Goal: Task Accomplishment & Management: Use online tool/utility

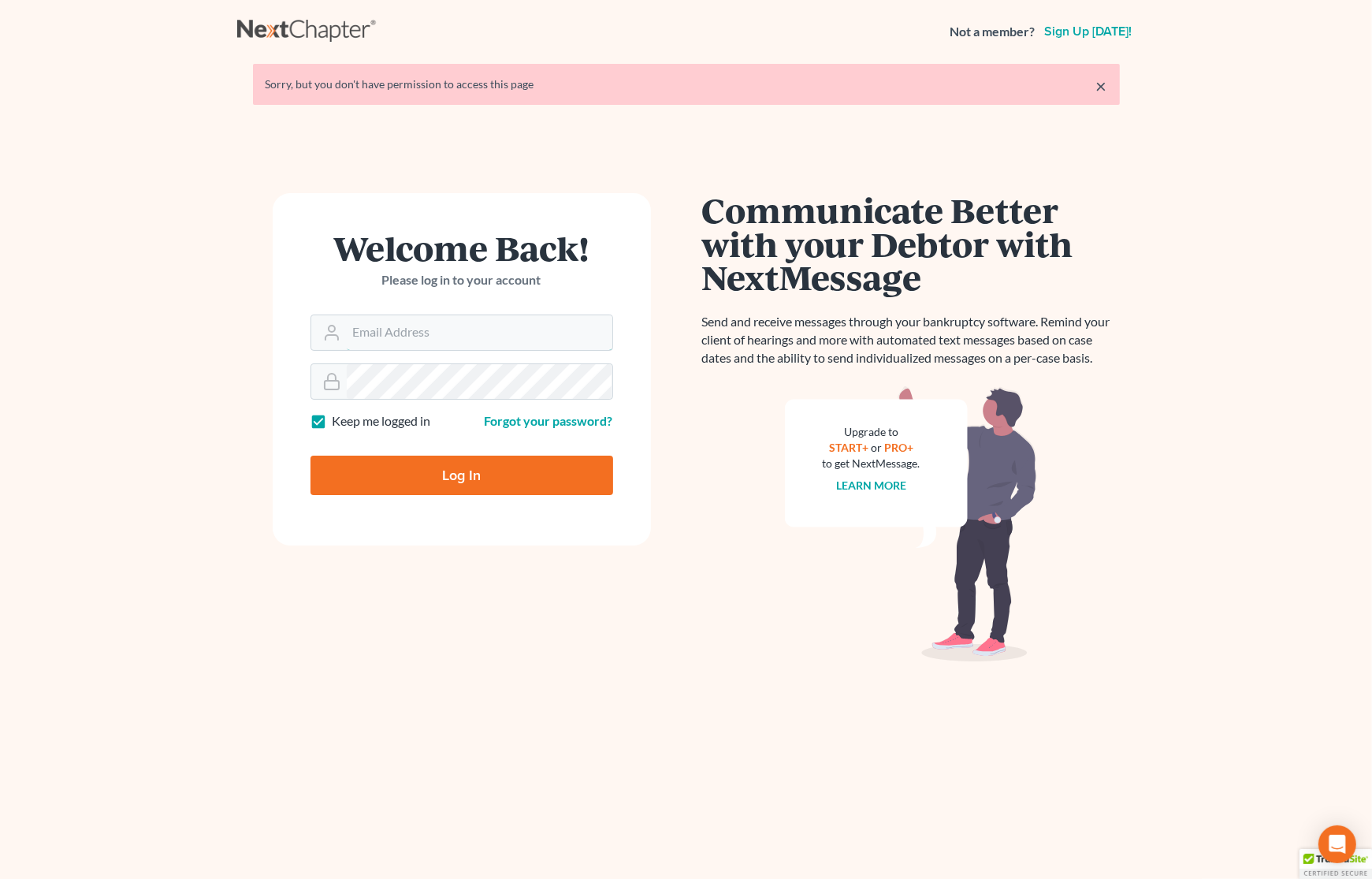
type input "[PERSON_NAME][EMAIL_ADDRESS][DOMAIN_NAME]"
click at [420, 470] on input "Log In" at bounding box center [461, 476] width 302 height 40
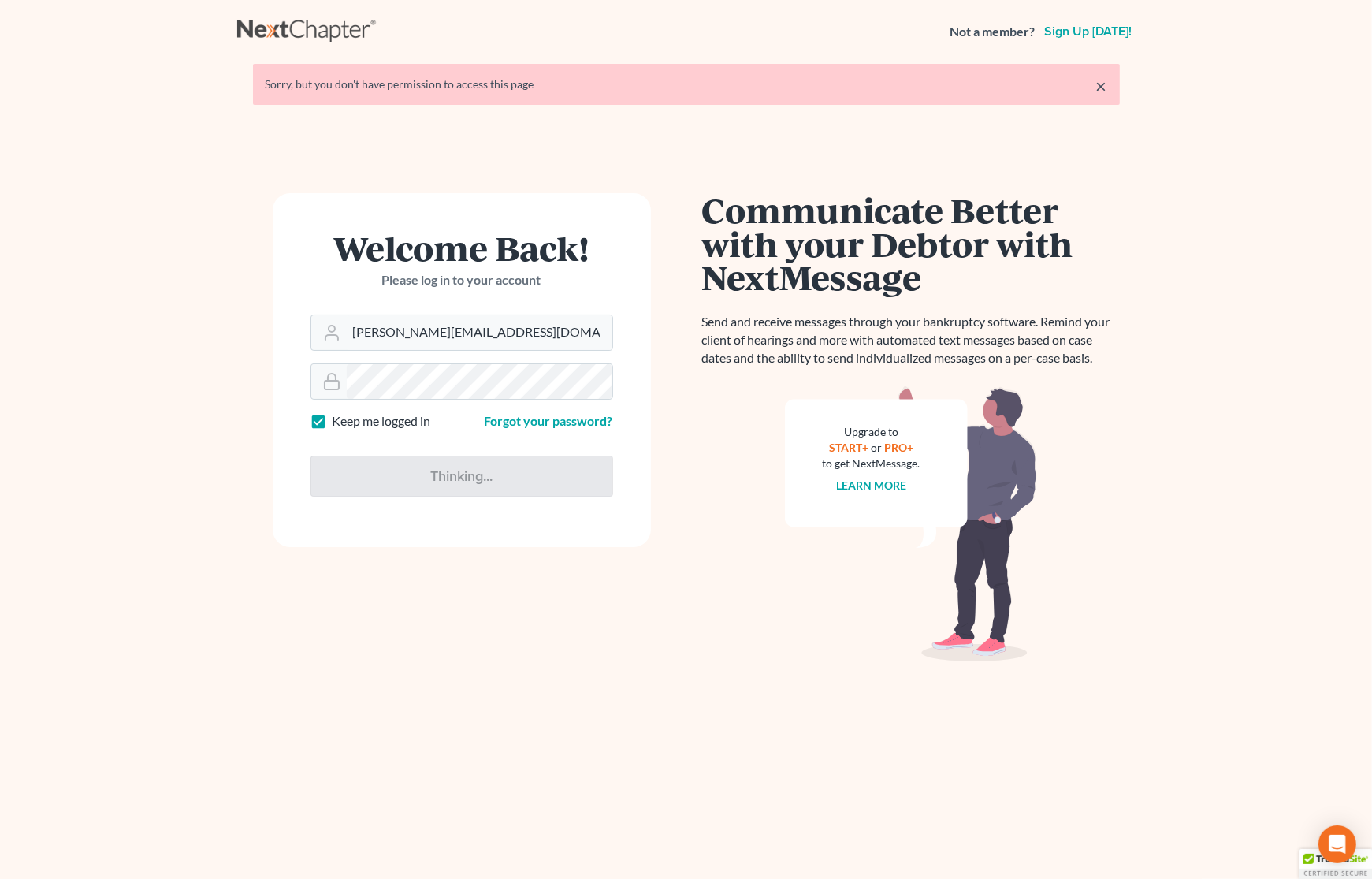
type input "Thinking..."
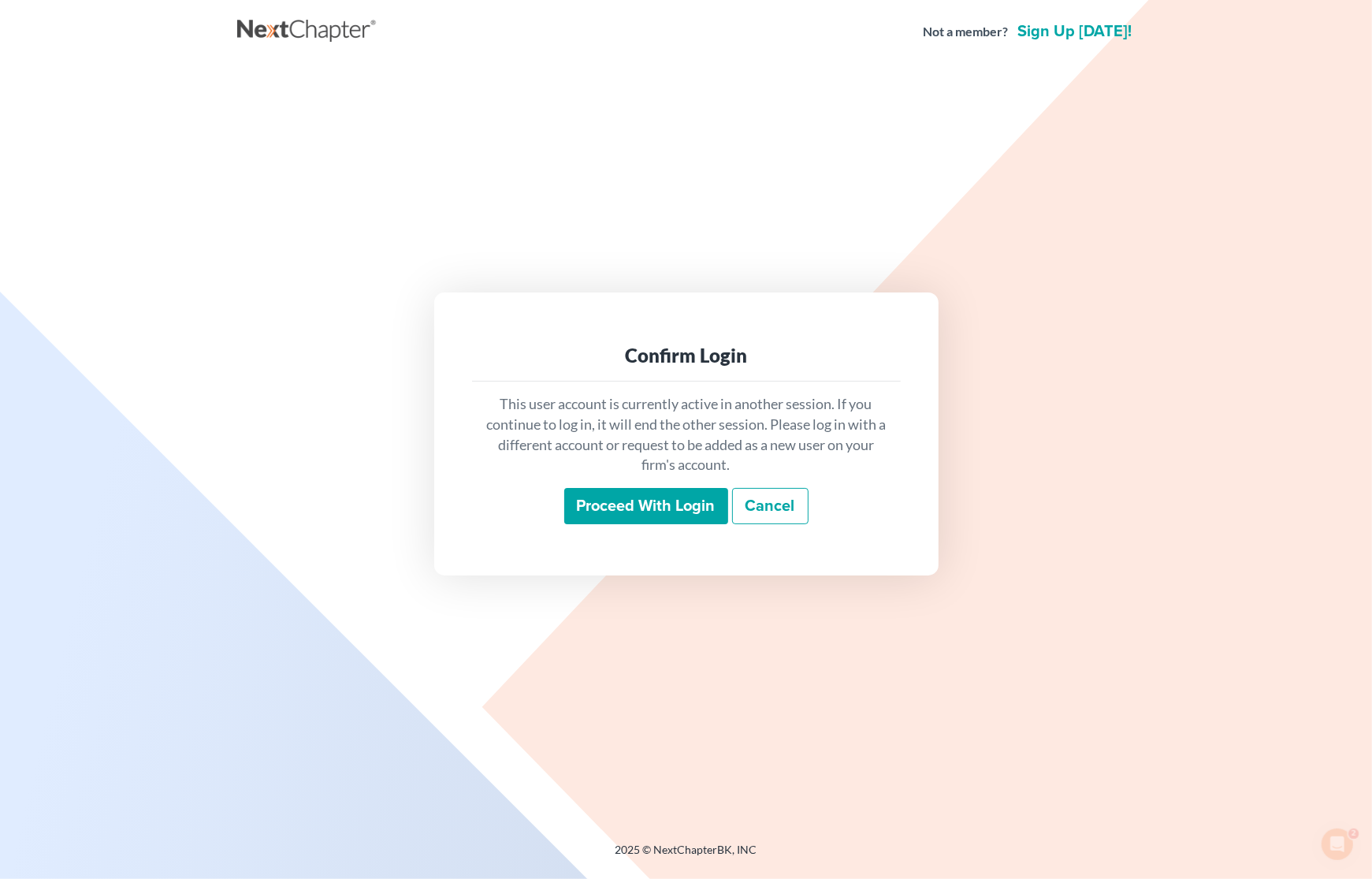
click at [659, 514] on input "Proceed with login" at bounding box center [646, 505] width 164 height 36
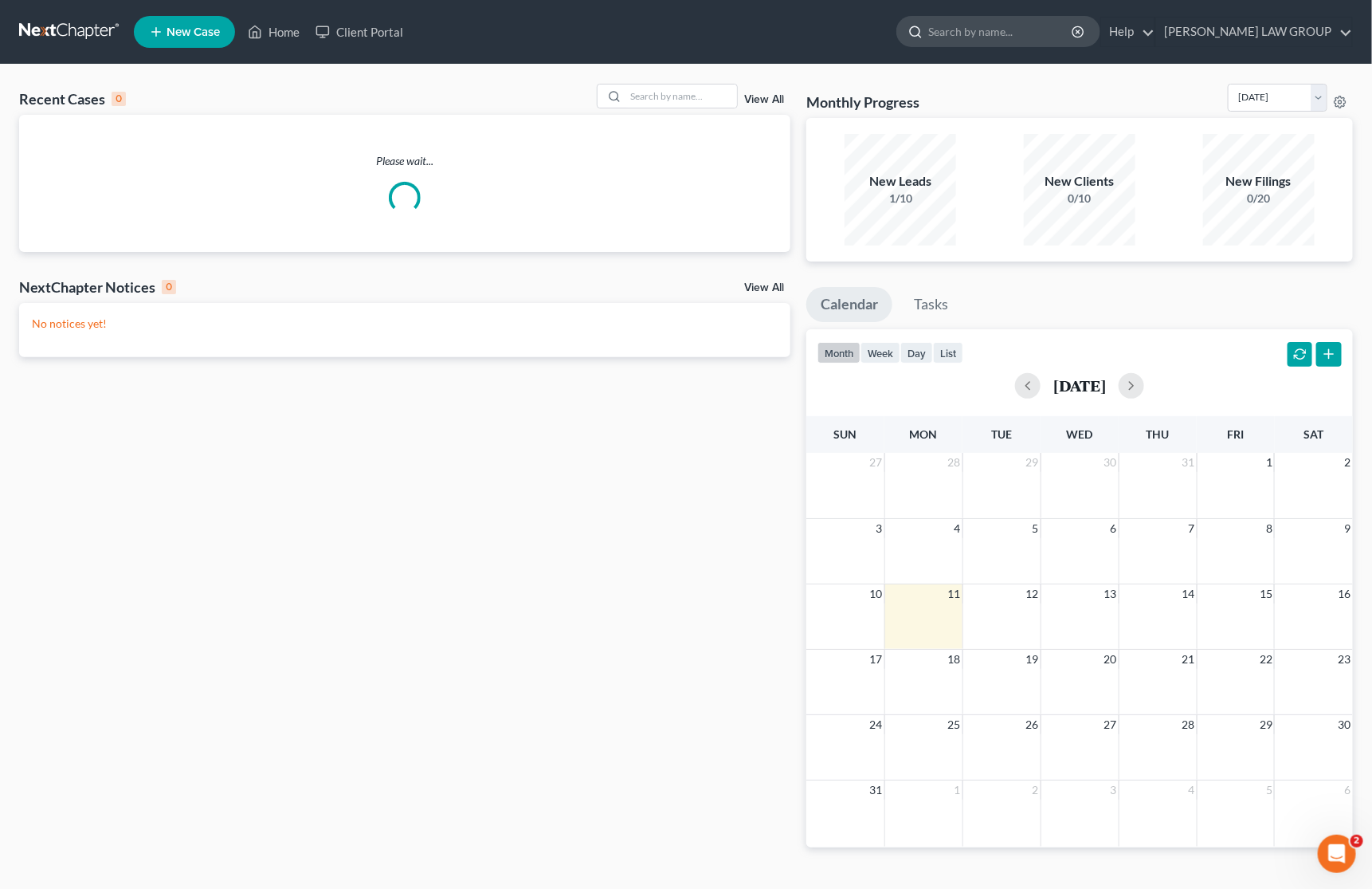
click at [1071, 29] on input "search" at bounding box center [1001, 31] width 146 height 29
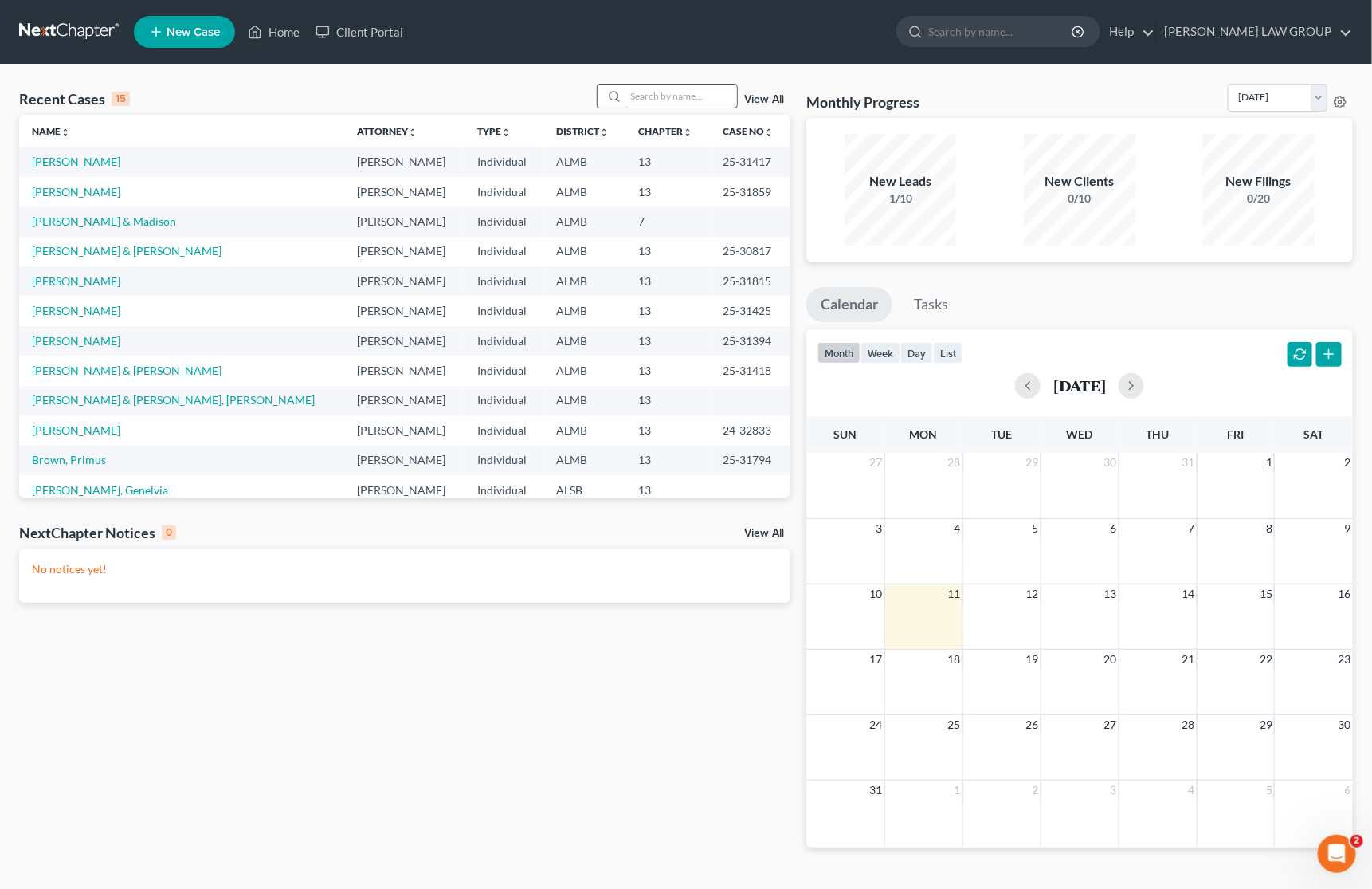
click at [673, 94] on input "search" at bounding box center [681, 96] width 111 height 23
type input "n"
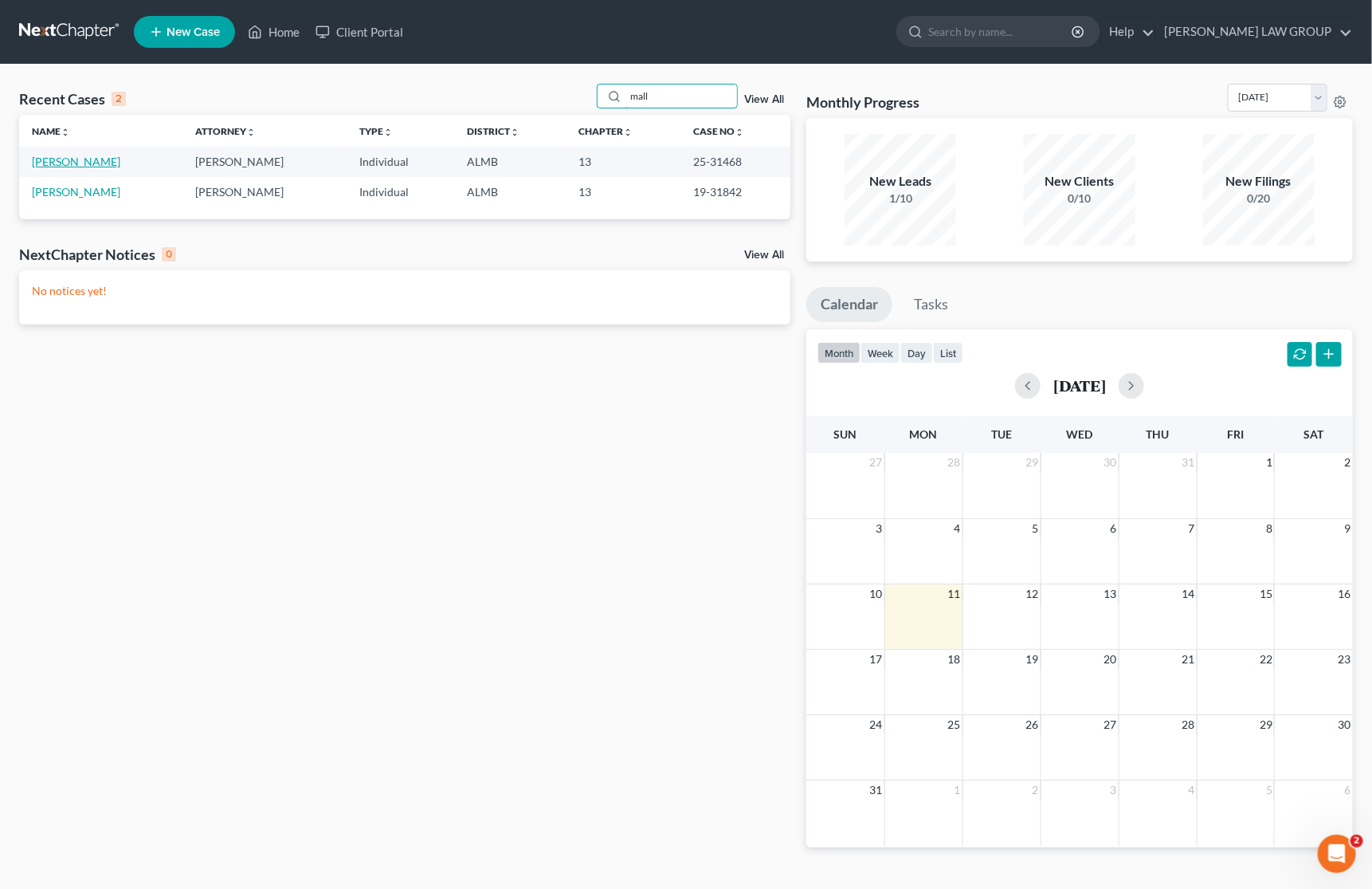
type input "mall"
click at [66, 161] on link "Mallory, Phyllis" at bounding box center [76, 161] width 88 height 14
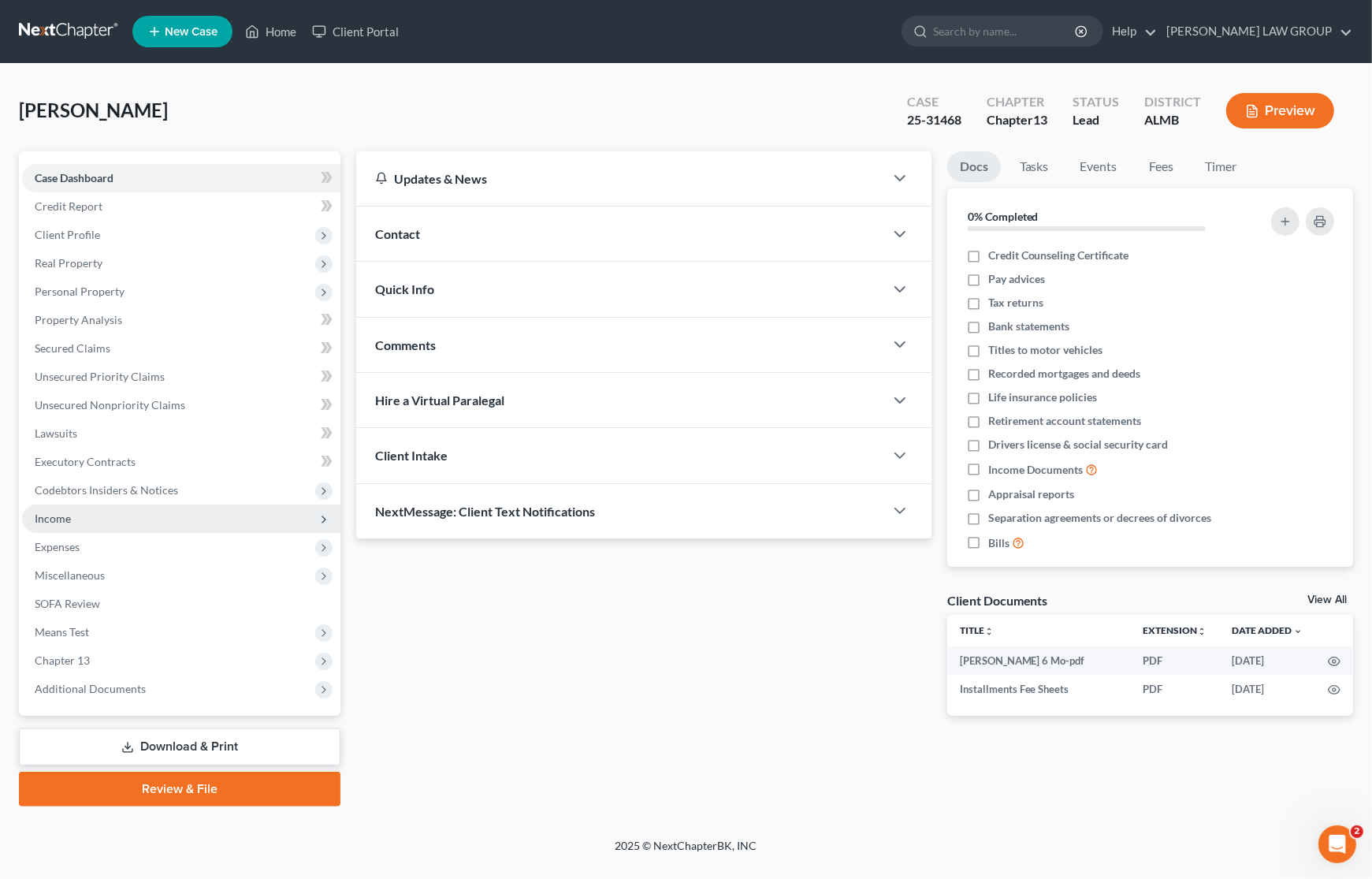
click at [71, 519] on span "Income" at bounding box center [181, 518] width 319 height 28
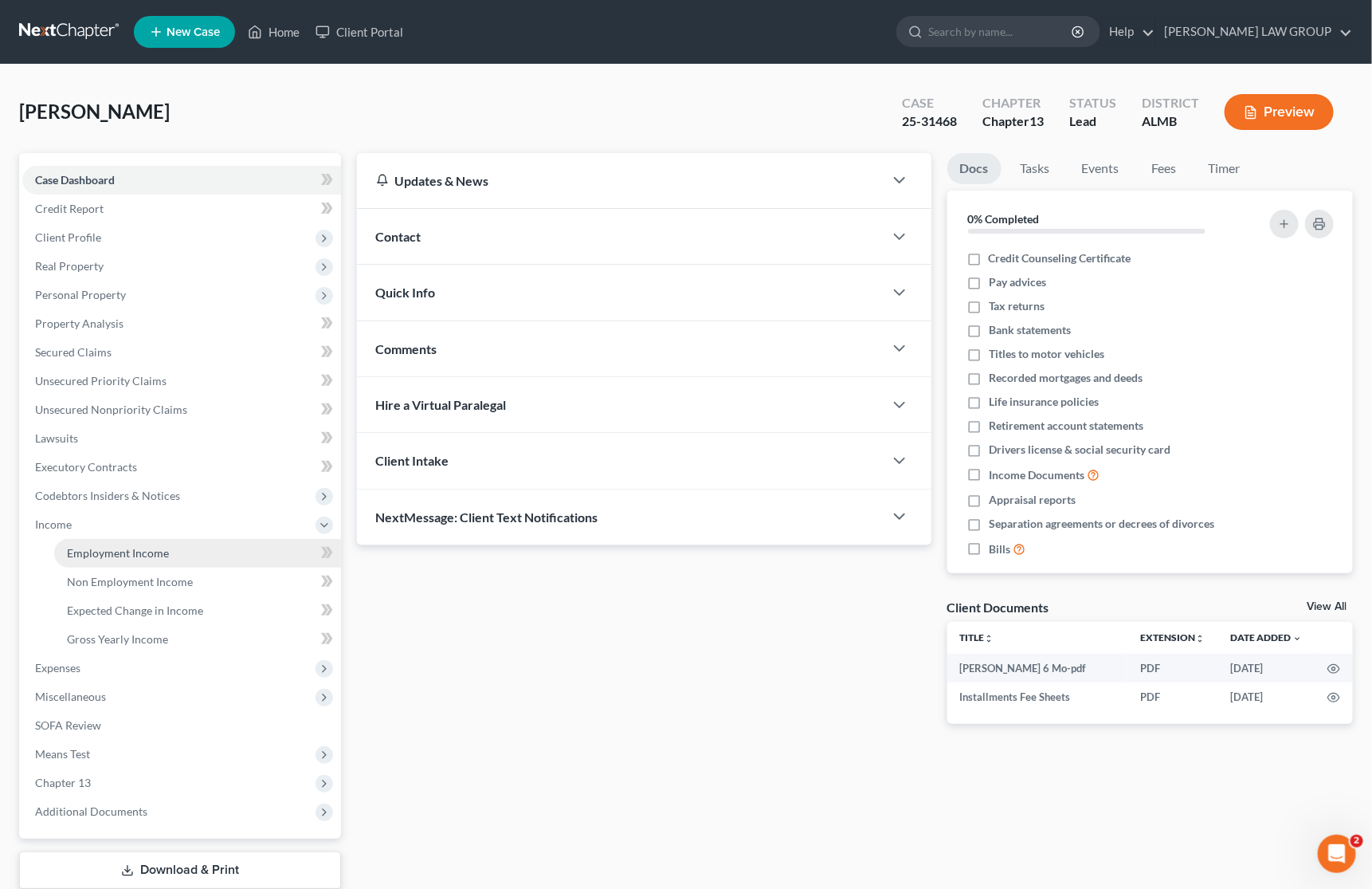
click at [91, 548] on span "Employment Income" at bounding box center [118, 552] width 102 height 14
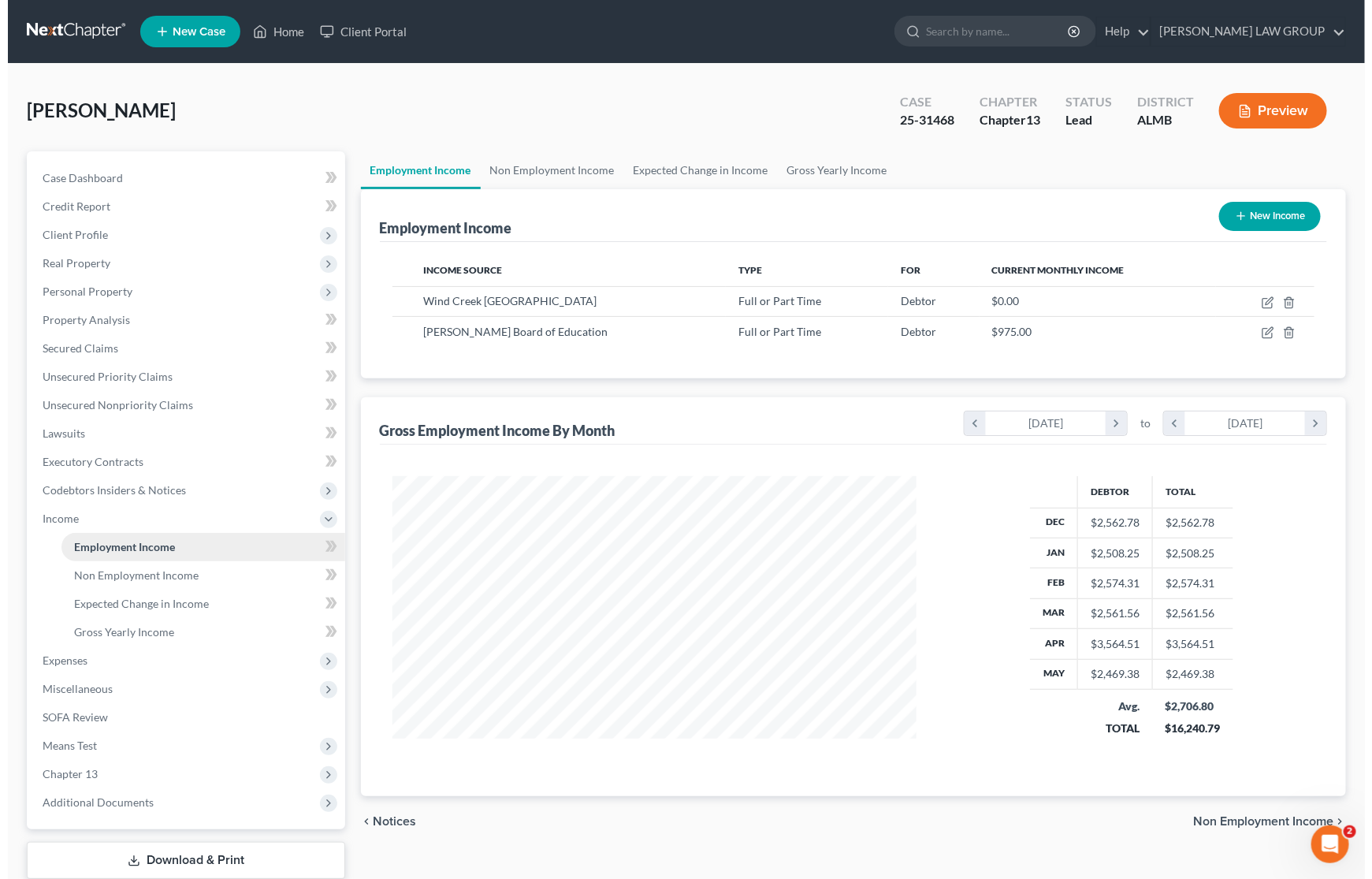
scroll to position [283, 556]
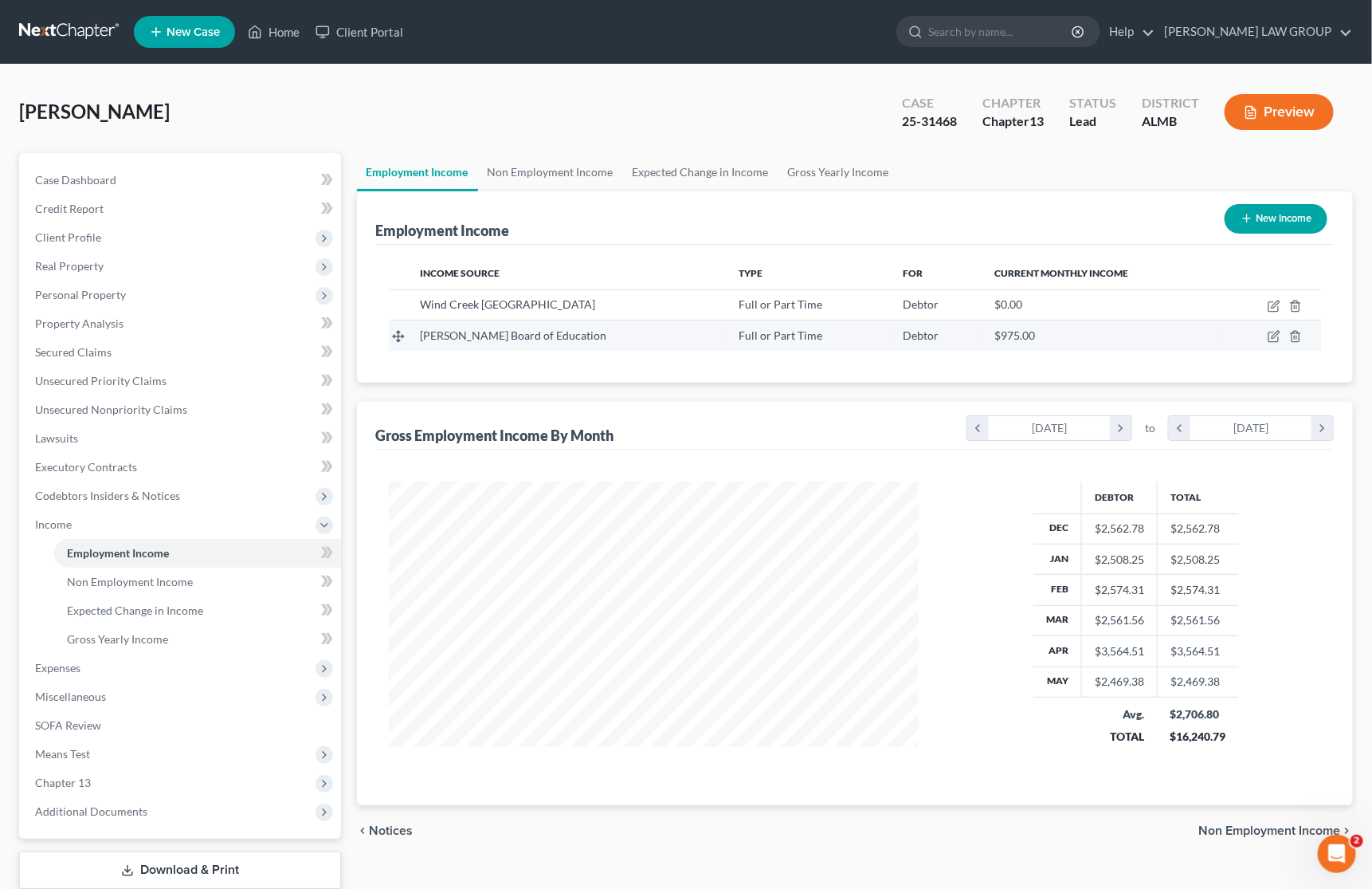
click at [1266, 332] on td at bounding box center [1271, 335] width 99 height 30
click at [1272, 330] on icon "button" at bounding box center [1273, 336] width 13 height 13
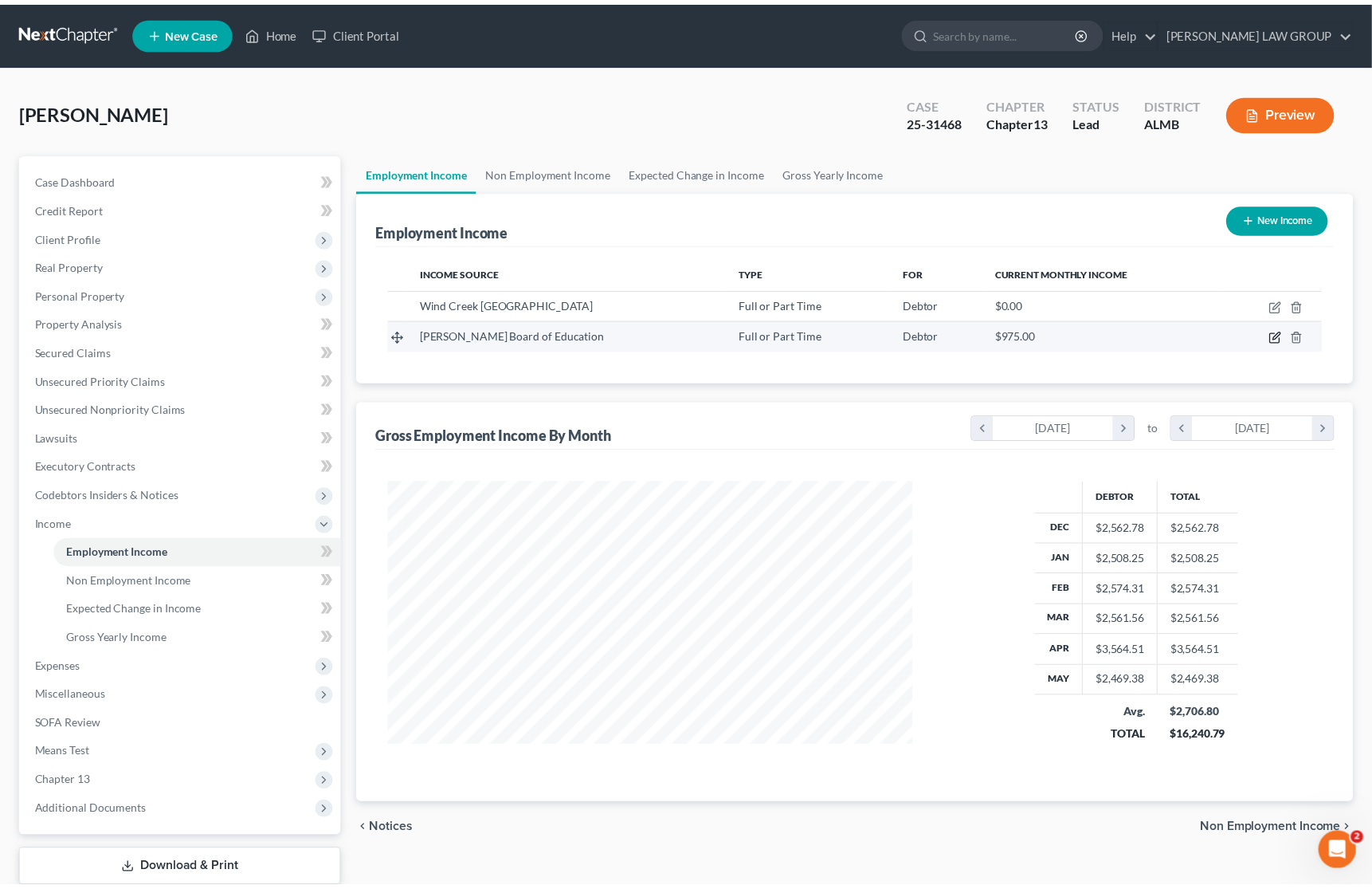
scroll to position [287, 568]
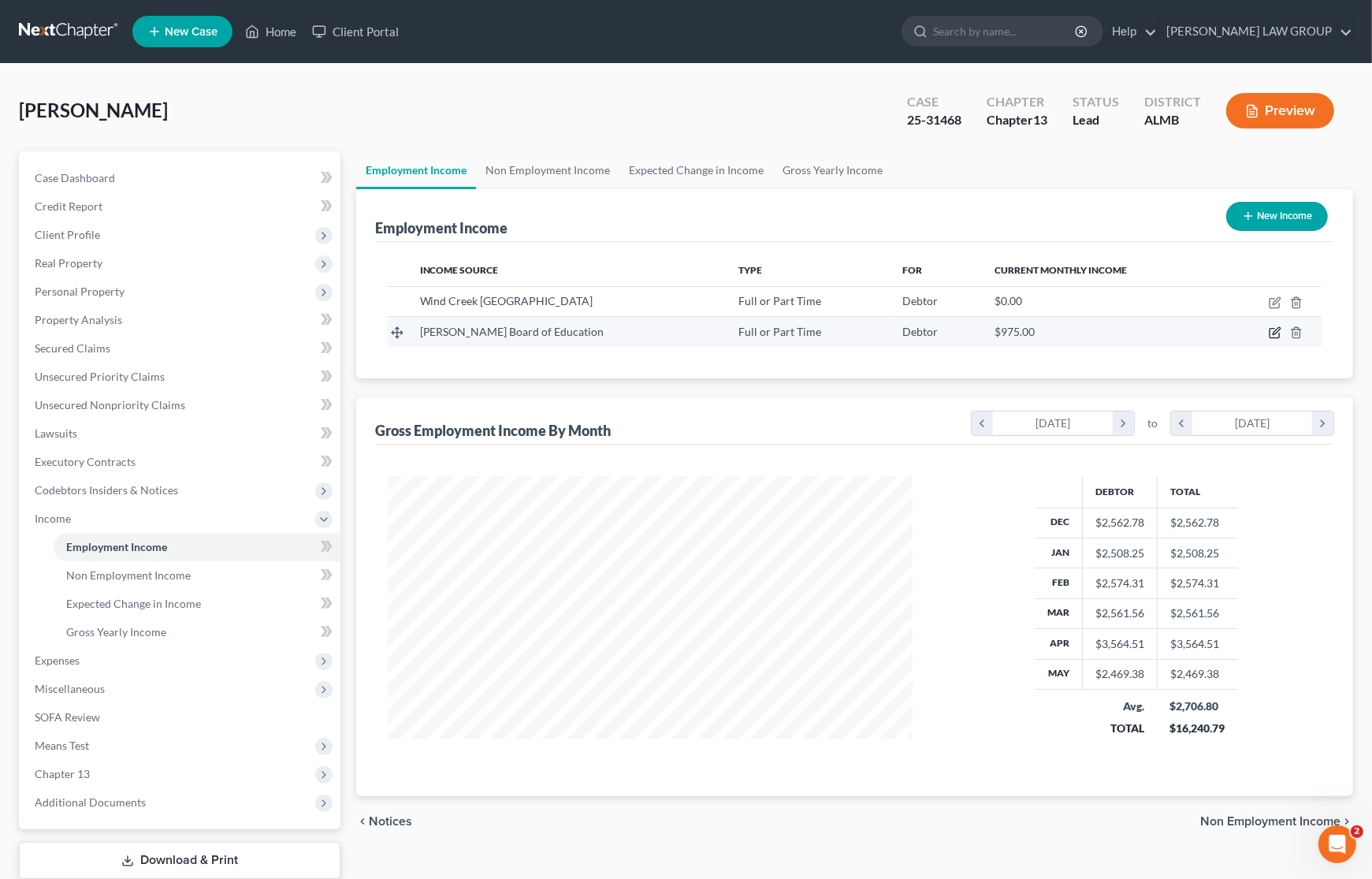
select select "0"
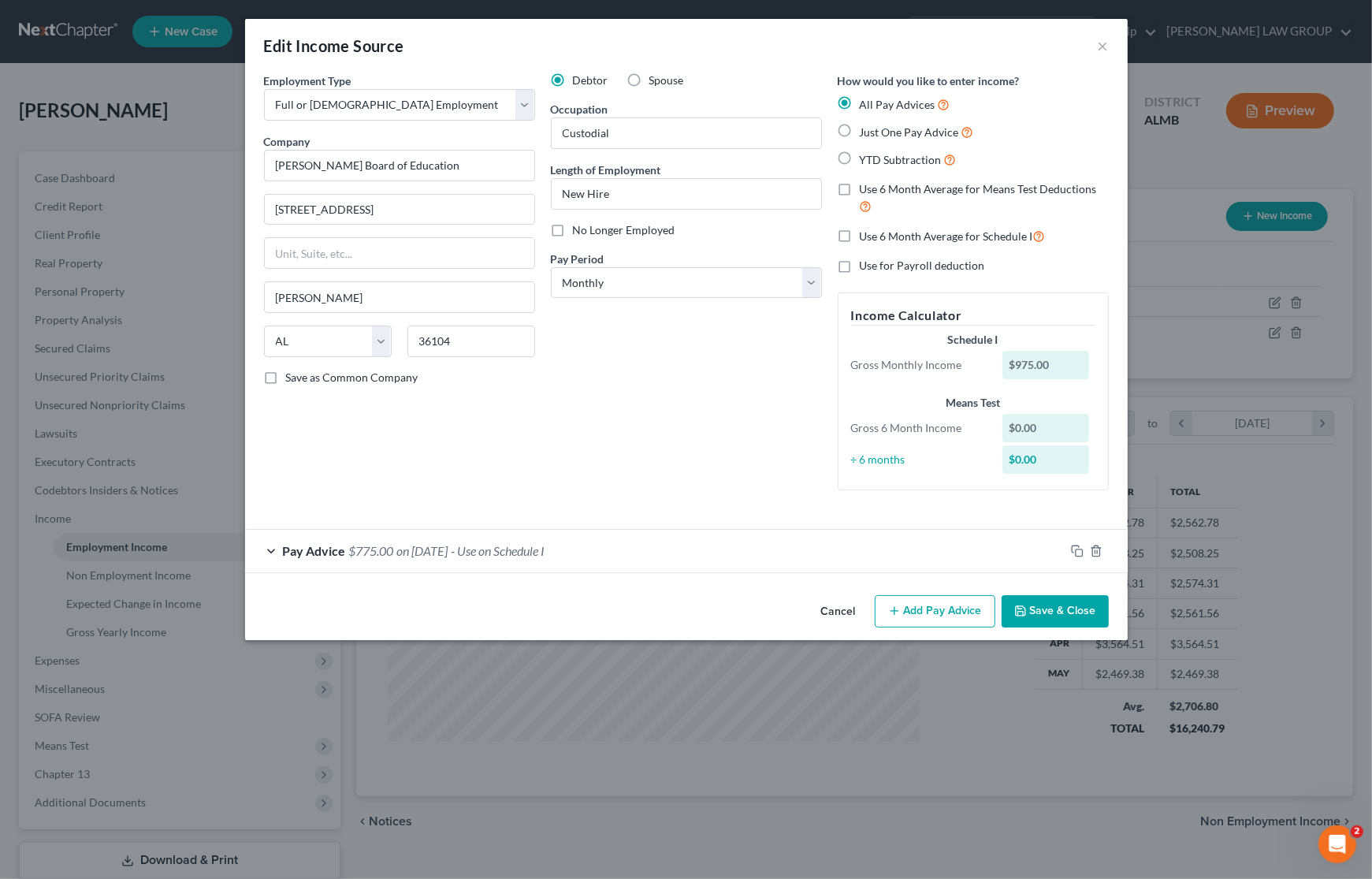
click at [1045, 618] on button "Save & Close" at bounding box center [1055, 611] width 107 height 33
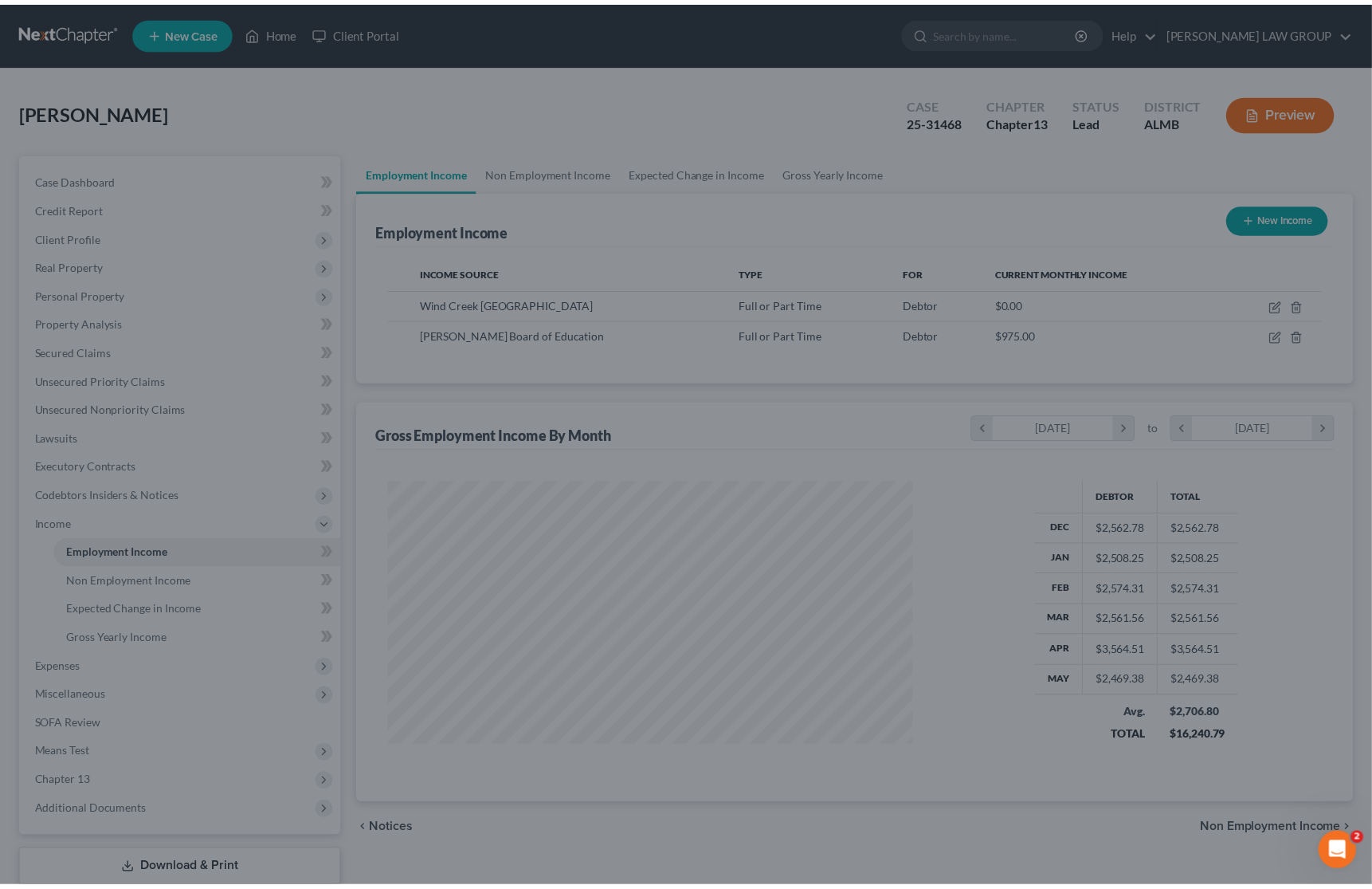
scroll to position [796683, 795973]
